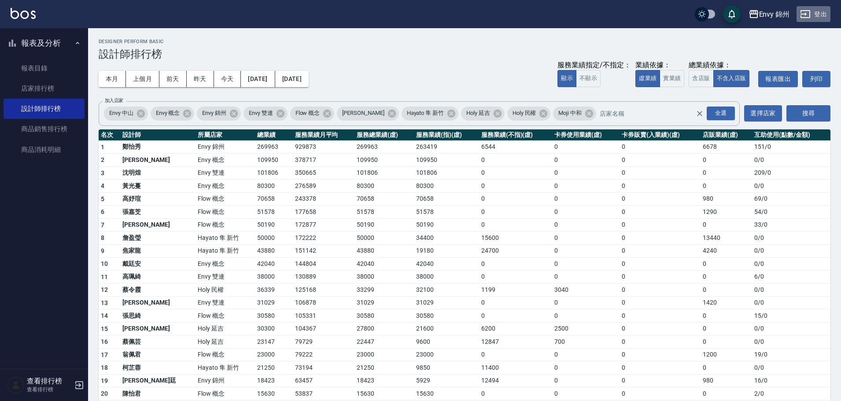
click at [818, 12] on button "登出" at bounding box center [813, 14] width 34 height 16
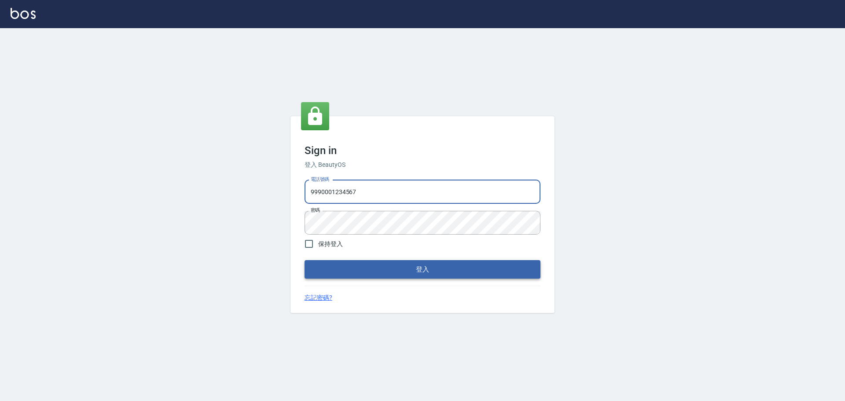
type input "25153595"
click at [430, 269] on button "登入" at bounding box center [423, 269] width 236 height 18
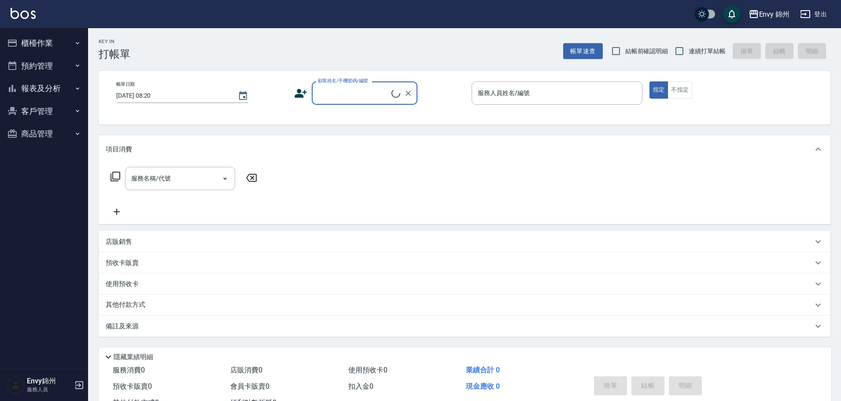
click at [34, 36] on button "櫃檯作業" at bounding box center [44, 43] width 81 height 23
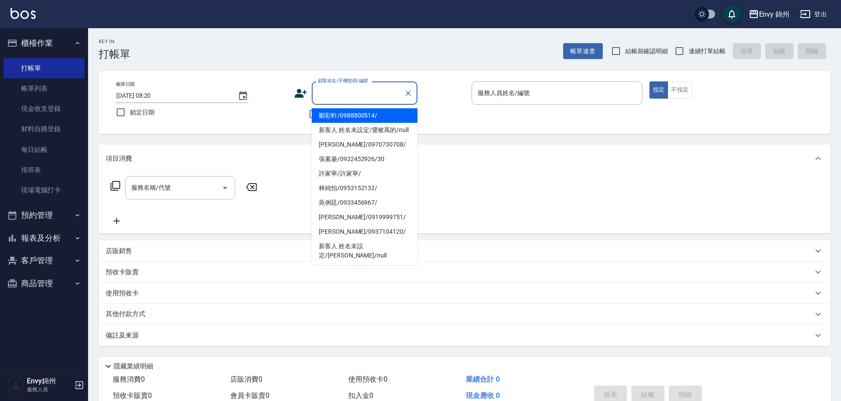
click at [365, 97] on input "顧客姓名/手機號碼/編號" at bounding box center [358, 92] width 85 height 15
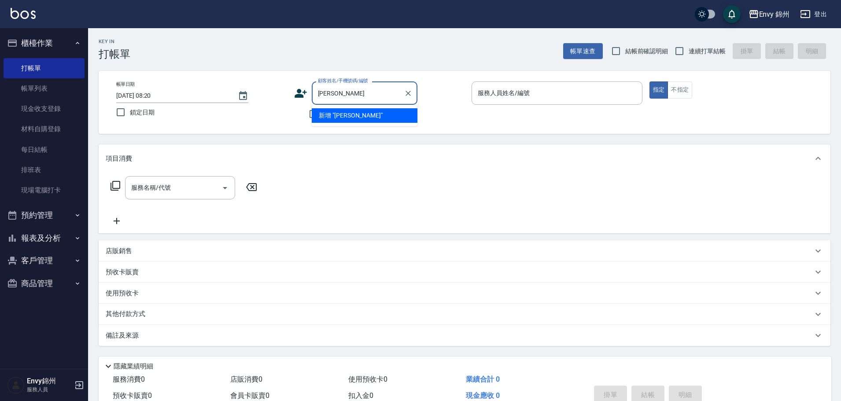
type input "[PERSON_NAME]"
